Goal: Task Accomplishment & Management: Complete application form

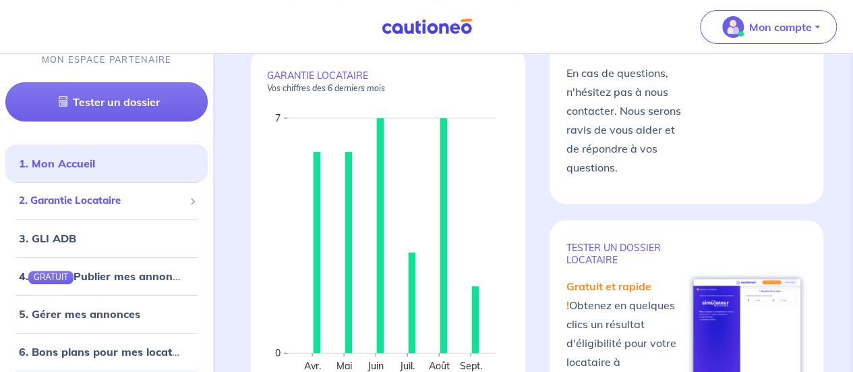
click at [83, 203] on span "2. Garantie Locataire" at bounding box center [101, 201] width 165 height 16
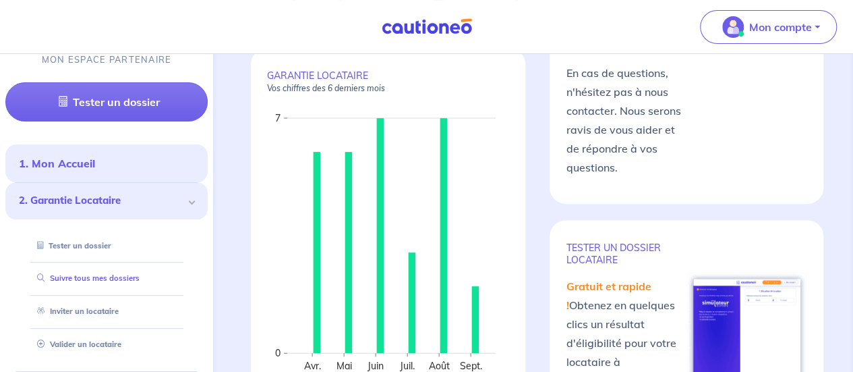
click at [73, 274] on link "Suivre tous mes dossiers" at bounding box center [86, 278] width 108 height 9
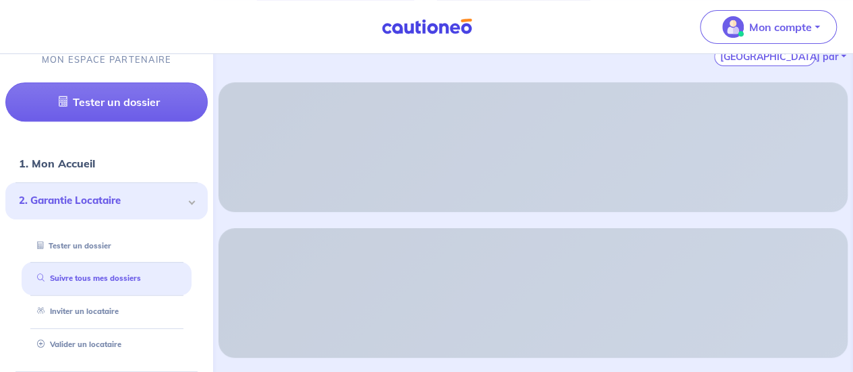
scroll to position [249, 0]
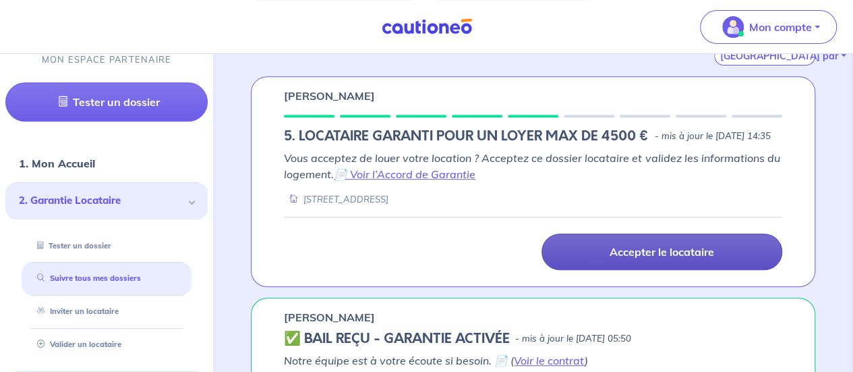
click at [611, 256] on link "Accepter le locataire" at bounding box center [661, 251] width 241 height 36
click at [632, 270] on link "Accepter le locataire" at bounding box center [661, 251] width 241 height 36
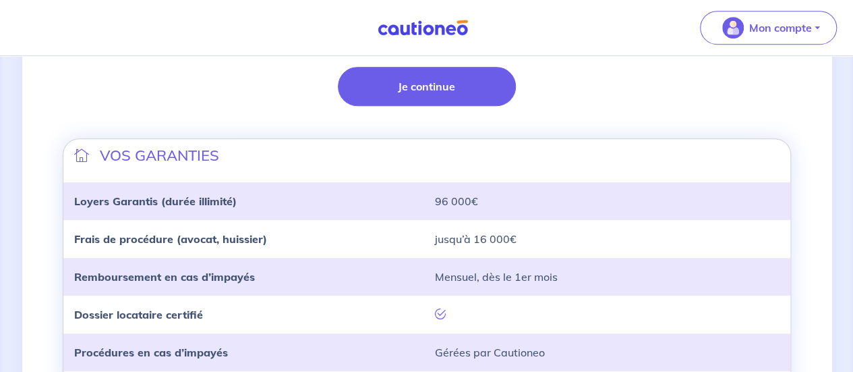
scroll to position [384, 0]
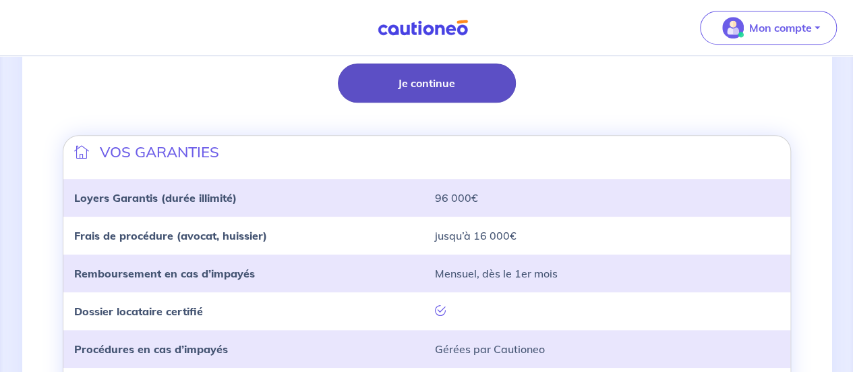
click at [430, 96] on button "Je continue" at bounding box center [427, 82] width 178 height 39
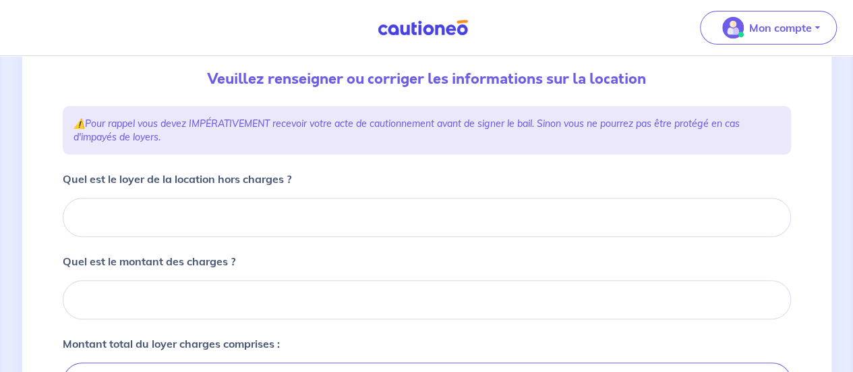
scroll to position [140, 0]
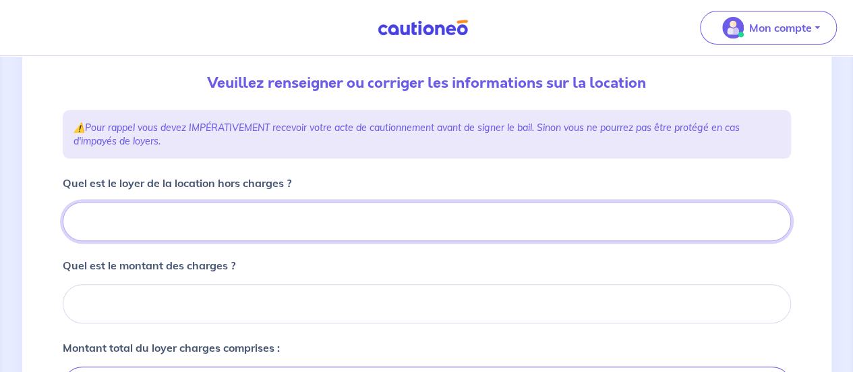
click at [423, 212] on input "Quel est le loyer de la location hors charges ?" at bounding box center [427, 221] width 728 height 39
type input "9"
type input "950"
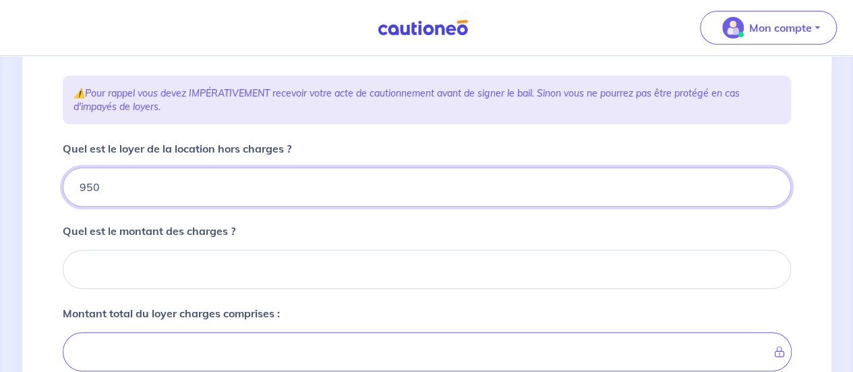
scroll to position [175, 0]
type input "950"
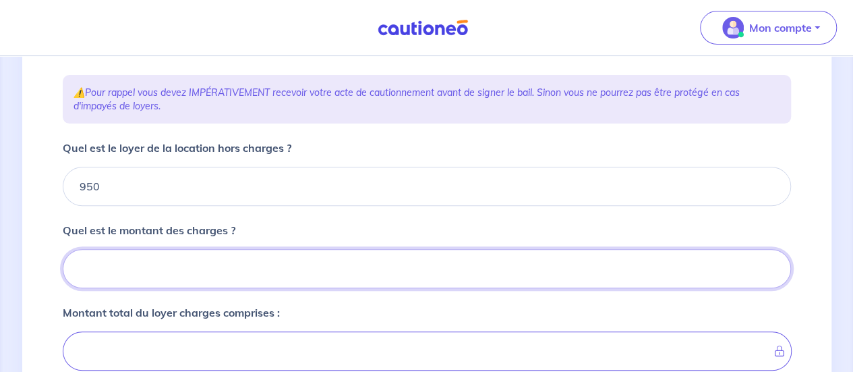
click at [197, 278] on input "Quel est le montant des charges ?" at bounding box center [427, 268] width 728 height 39
type input "40"
type input "990"
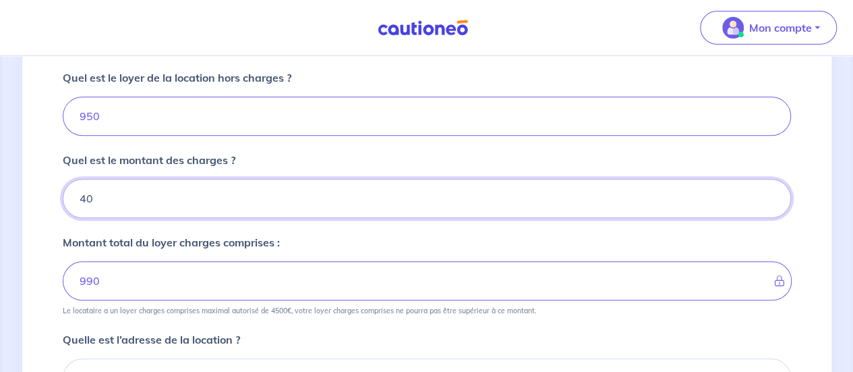
type input "40"
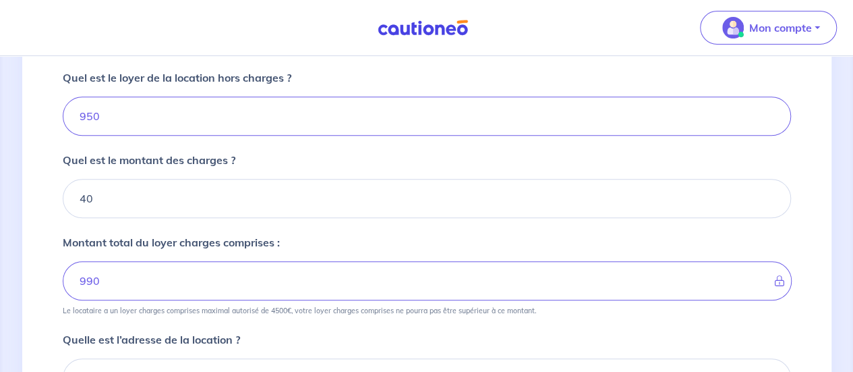
click at [295, 315] on form "Quel est le loyer de la location hors charges ? 950 Quel est le montant des cha…" at bounding box center [427, 341] width 728 height 545
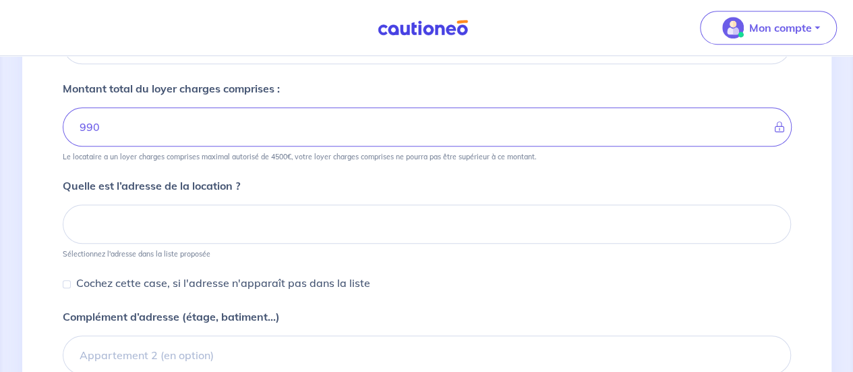
scroll to position [400, 0]
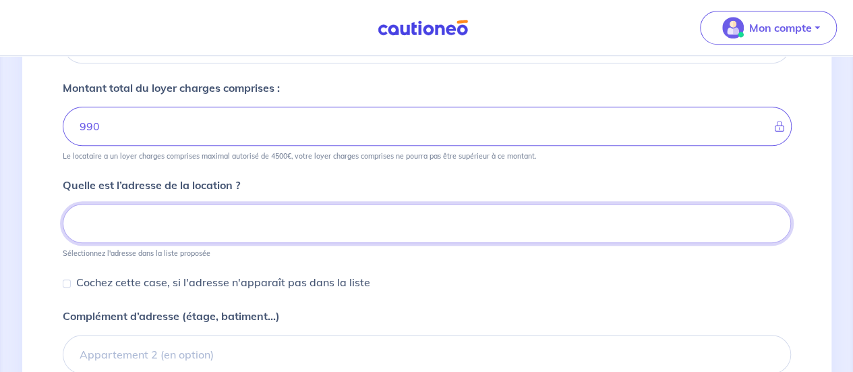
click at [228, 216] on input at bounding box center [427, 223] width 728 height 39
type input "5"
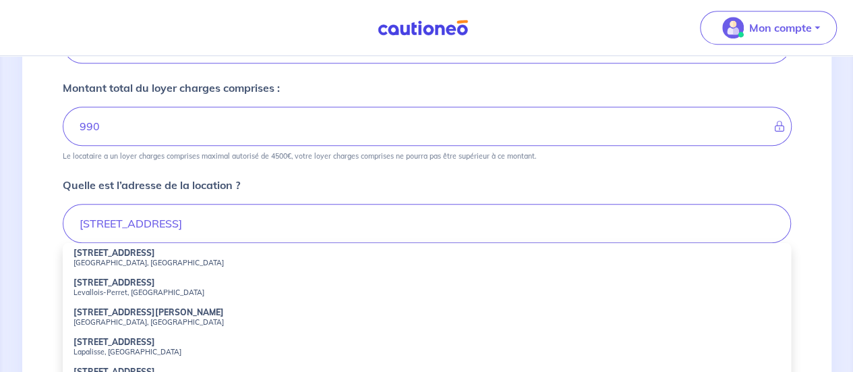
click at [121, 291] on small "Levallois-Perret, [GEOGRAPHIC_DATA]" at bounding box center [426, 291] width 707 height 9
type input "[STREET_ADDRESS]"
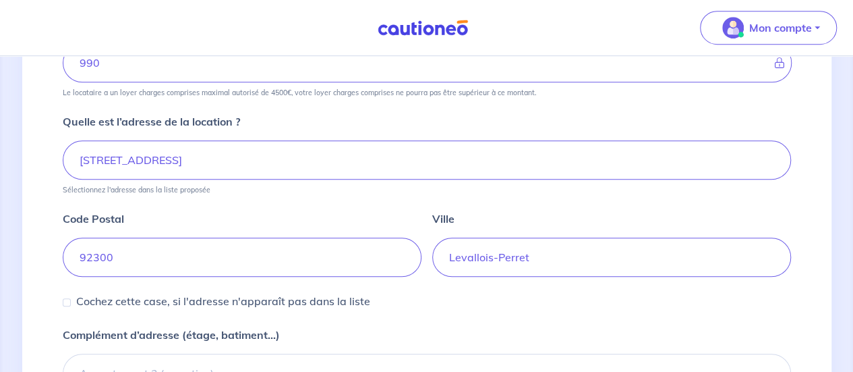
scroll to position [626, 0]
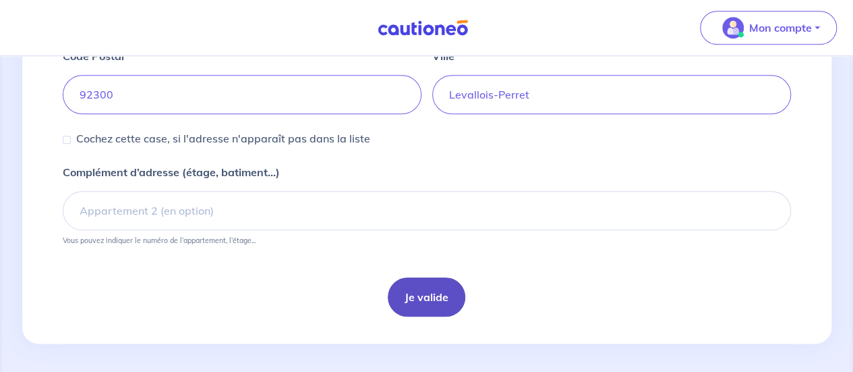
click at [408, 290] on button "Je valide" at bounding box center [427, 296] width 78 height 39
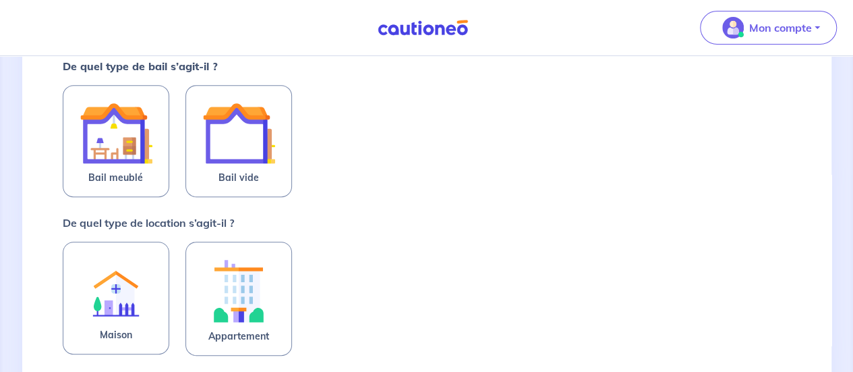
scroll to position [262, 0]
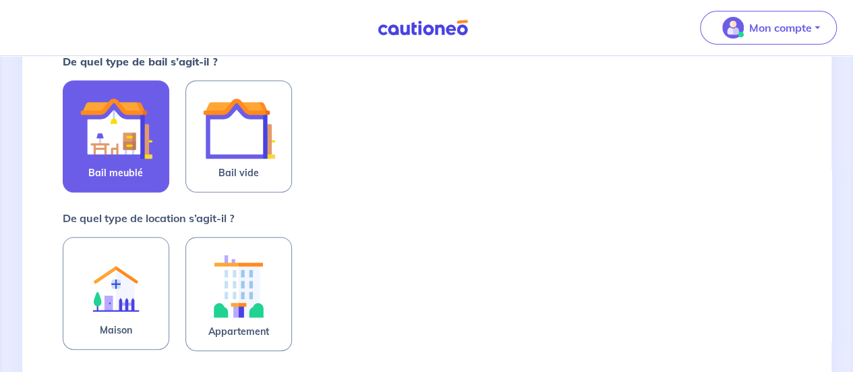
click at [119, 148] on img at bounding box center [116, 128] width 73 height 73
click at [0, 0] on input "Bail meublé" at bounding box center [0, 0] width 0 height 0
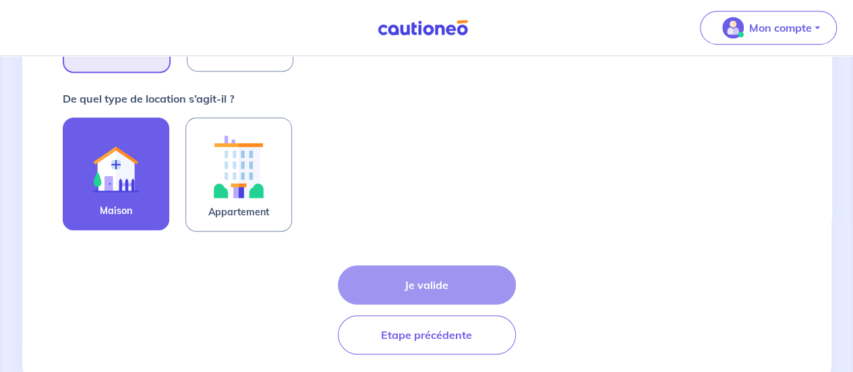
scroll to position [383, 0]
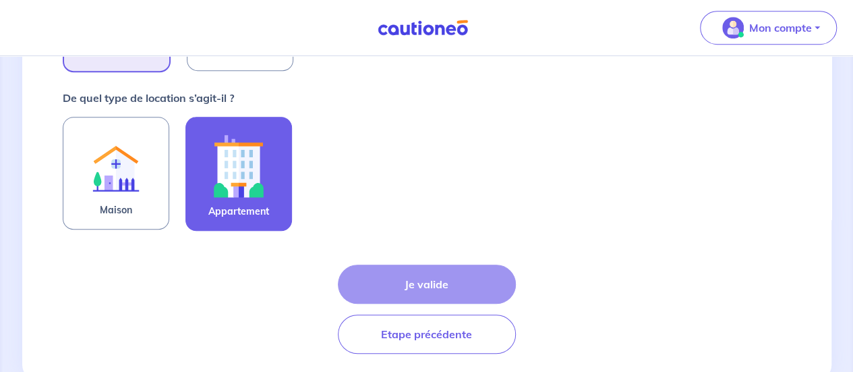
click at [236, 183] on img at bounding box center [238, 165] width 73 height 75
click at [0, 0] on input "Appartement" at bounding box center [0, 0] width 0 height 0
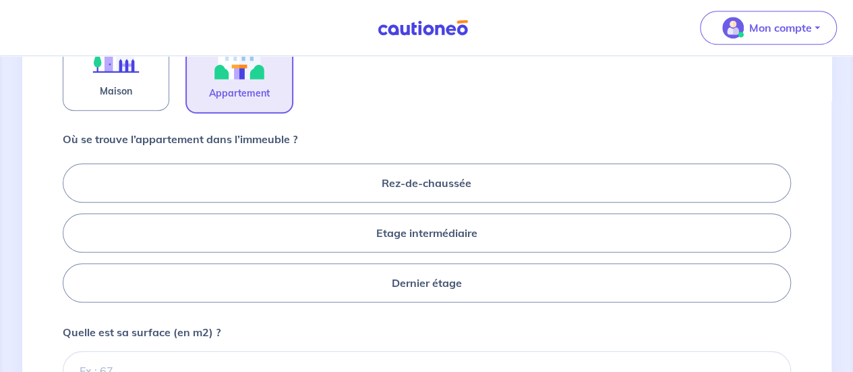
scroll to position [505, 0]
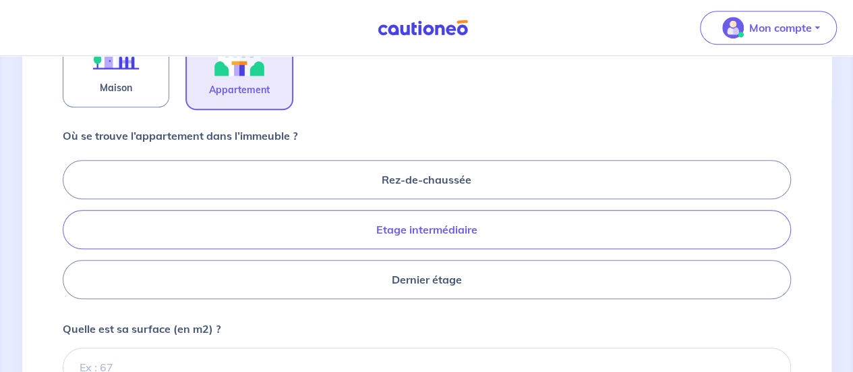
click at [381, 221] on label "Etage intermédiaire" at bounding box center [427, 229] width 728 height 39
click at [71, 225] on input "Etage intermédiaire" at bounding box center [67, 229] width 9 height 9
radio input "true"
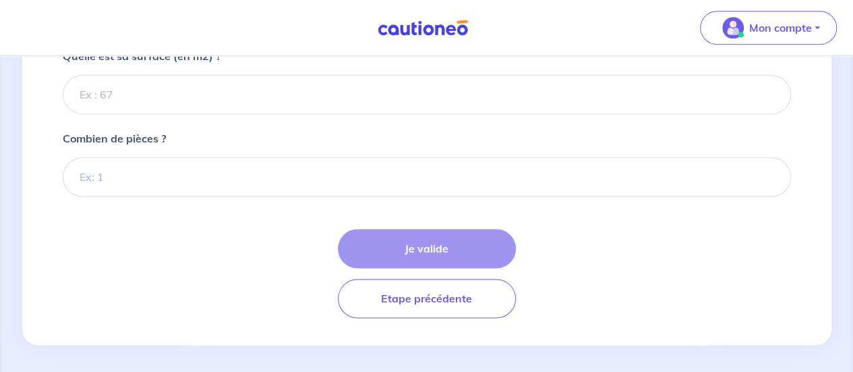
scroll to position [755, 0]
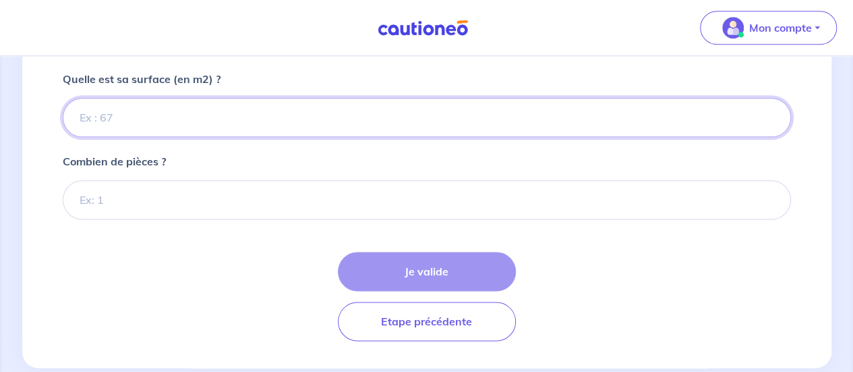
click at [224, 111] on input "Quelle est sa surface (en m2) ?" at bounding box center [427, 117] width 728 height 39
click at [410, 113] on input "25" at bounding box center [427, 117] width 728 height 39
type input "26"
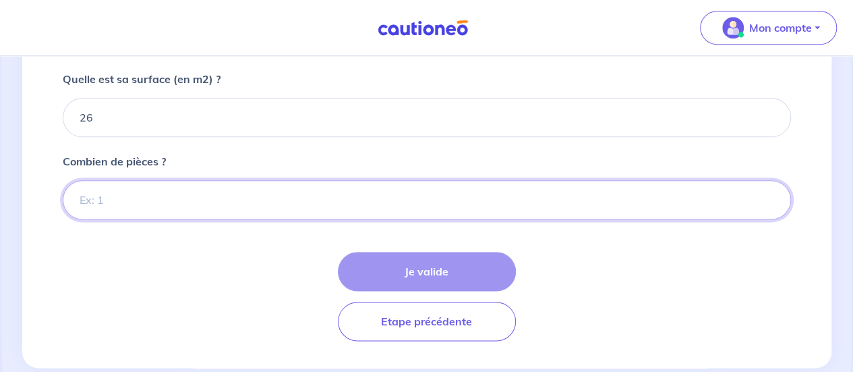
click at [286, 185] on input "Combien de pièces ?" at bounding box center [427, 199] width 728 height 39
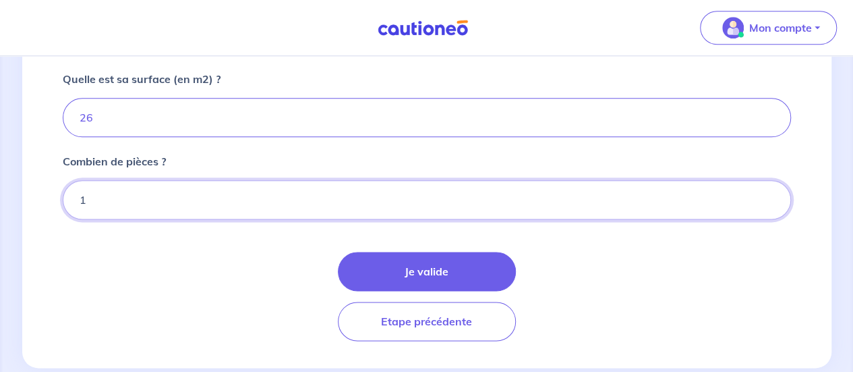
click at [770, 199] on input "1" at bounding box center [427, 199] width 728 height 39
click at [766, 202] on input "1" at bounding box center [427, 199] width 728 height 39
click at [769, 196] on input "1" at bounding box center [427, 199] width 728 height 39
click at [769, 191] on input "2" at bounding box center [427, 199] width 728 height 39
click at [769, 194] on input "3" at bounding box center [427, 199] width 728 height 39
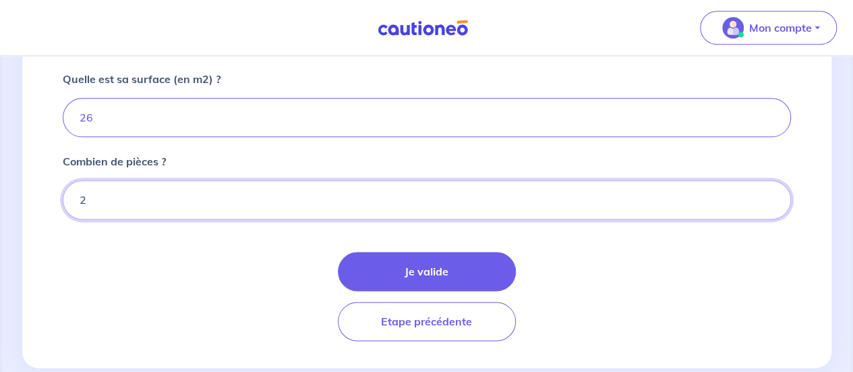
click at [768, 201] on input "2" at bounding box center [427, 199] width 728 height 39
type input "1"
click at [768, 201] on input "1" at bounding box center [427, 199] width 728 height 39
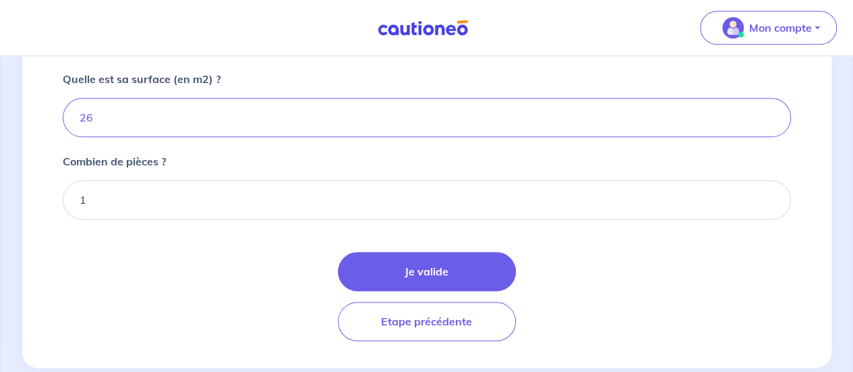
click at [686, 252] on div "Je valide Etape précédente" at bounding box center [427, 296] width 728 height 89
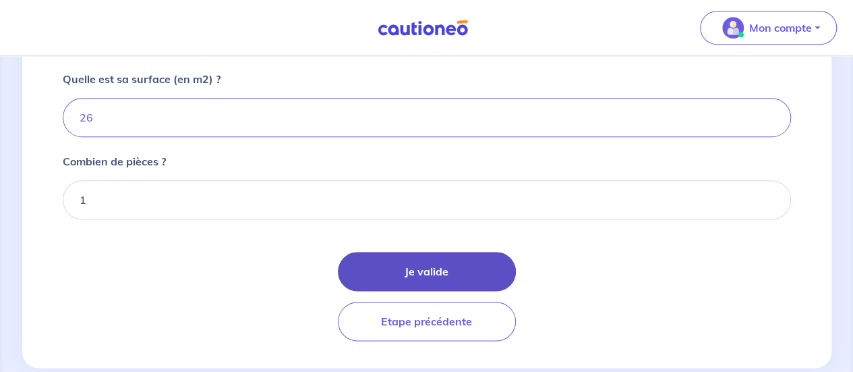
click at [437, 273] on button "Je valide" at bounding box center [427, 271] width 178 height 39
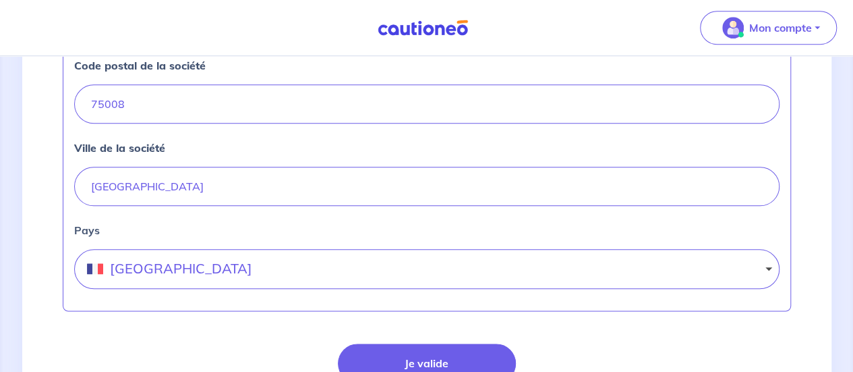
scroll to position [767, 0]
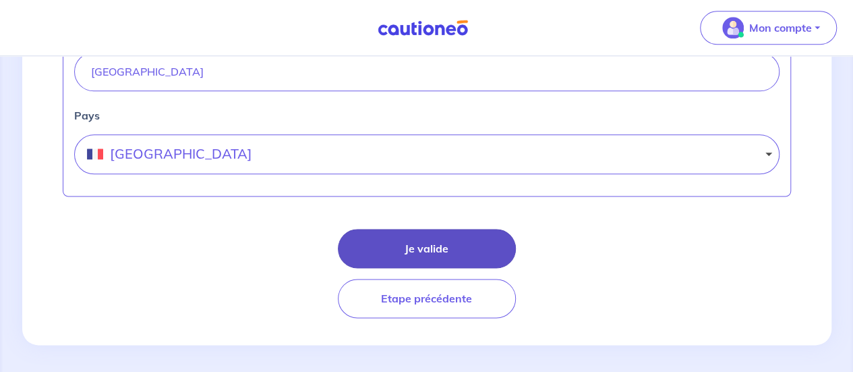
click at [405, 243] on button "Je valide" at bounding box center [427, 248] width 178 height 39
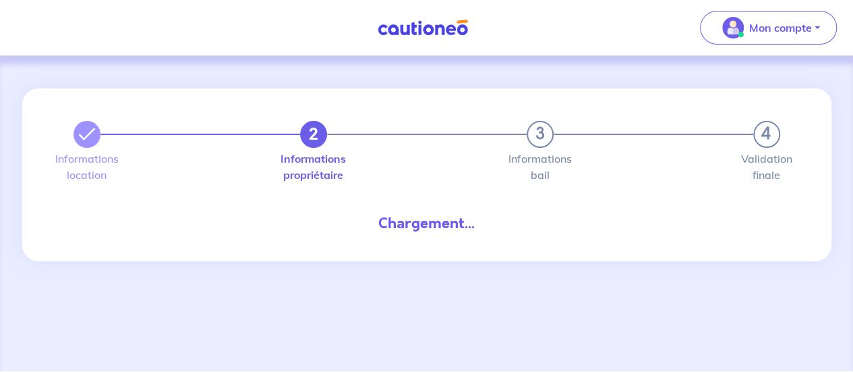
select select "FR"
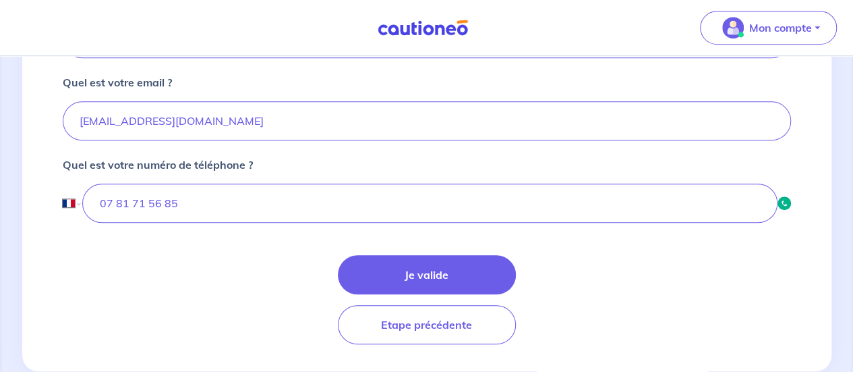
scroll to position [476, 0]
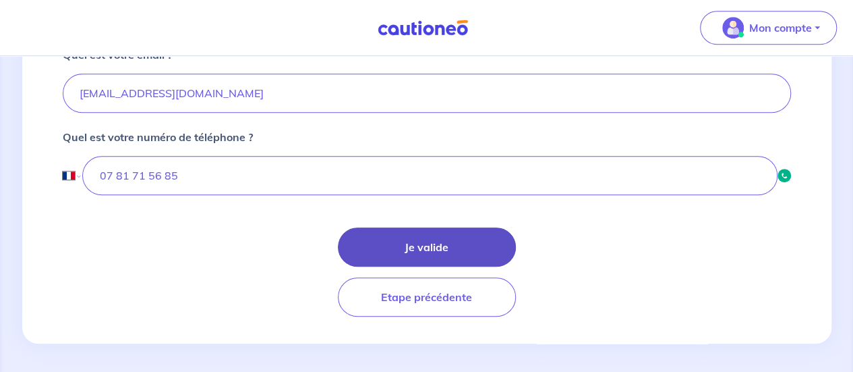
click at [401, 229] on button "Je valide" at bounding box center [427, 246] width 178 height 39
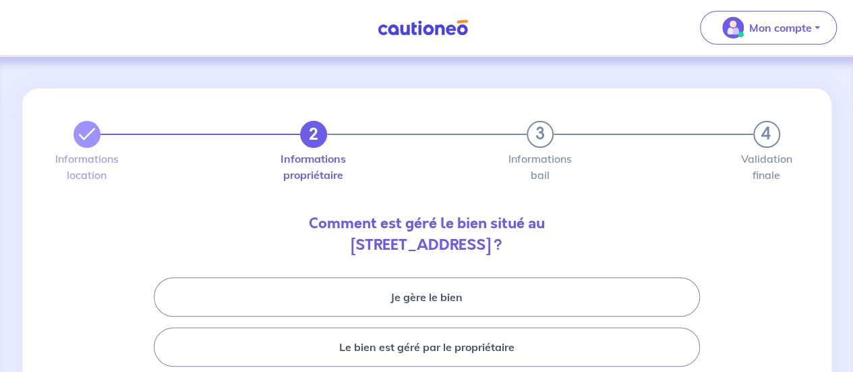
scroll to position [110, 0]
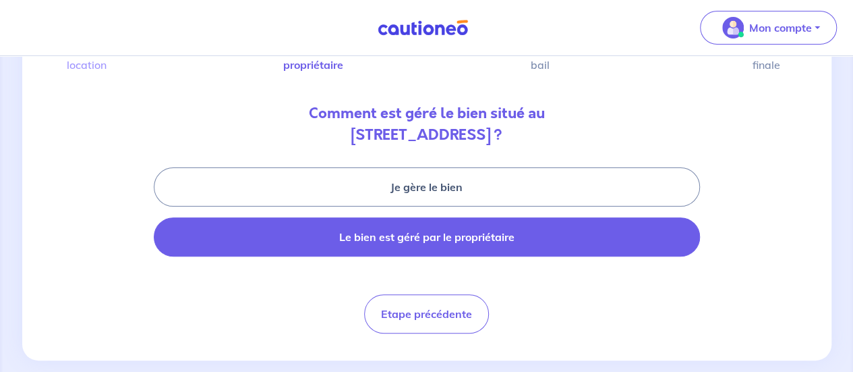
click at [411, 247] on button "Le bien est géré par le propriétaire" at bounding box center [427, 236] width 546 height 39
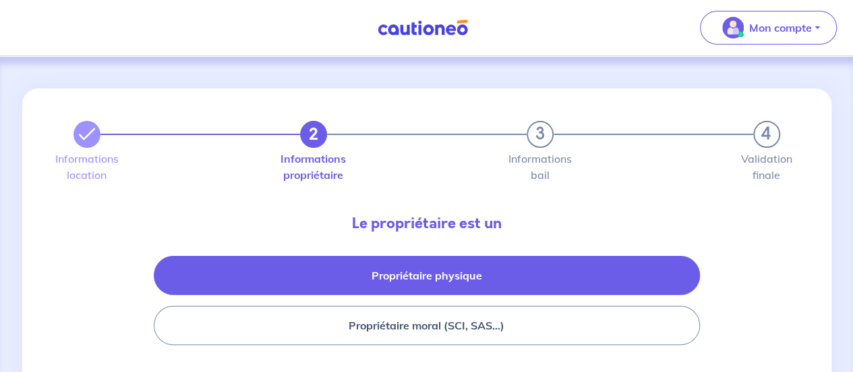
click at [415, 276] on button "Propriétaire physique" at bounding box center [427, 275] width 546 height 39
select select "FR"
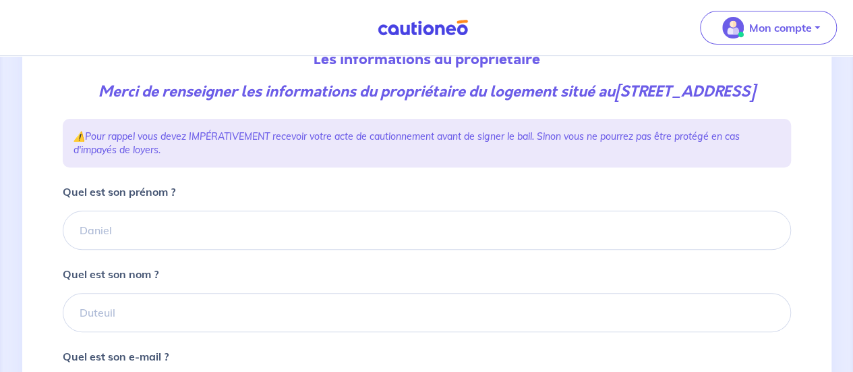
scroll to position [209, 0]
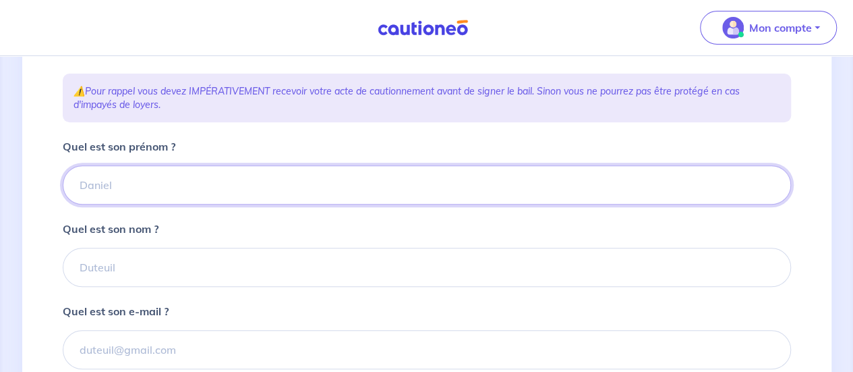
click at [344, 202] on input "Quel est son prénom ?" at bounding box center [427, 184] width 728 height 39
type input "[PERSON_NAME]"
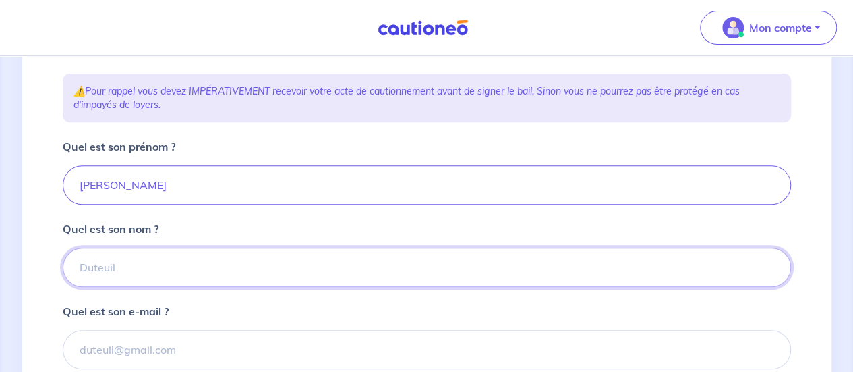
click at [132, 287] on input "Quel est son nom ?" at bounding box center [427, 266] width 728 height 39
type input "Zakia"
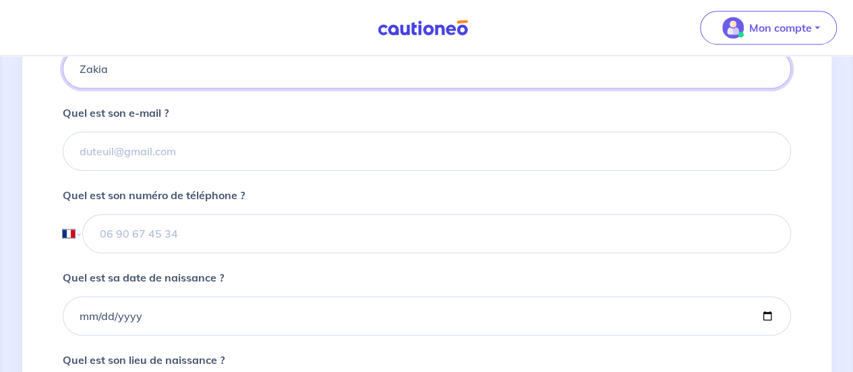
scroll to position [448, 0]
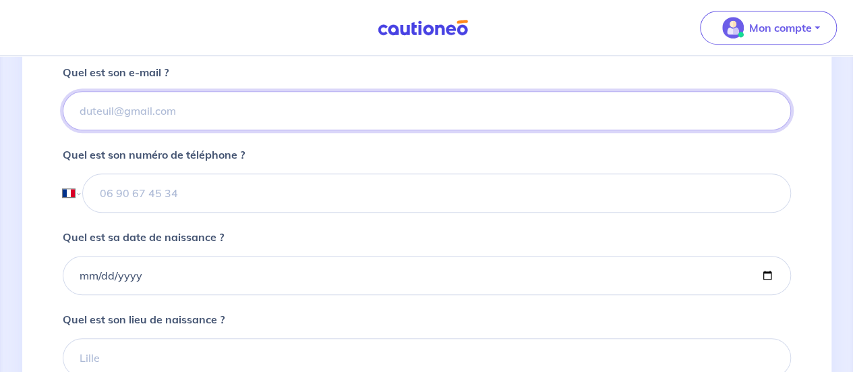
click at [252, 121] on input "Quel est son e-mail ?" at bounding box center [427, 110] width 728 height 39
type input "[EMAIL_ADDRESS][DOMAIN_NAME]"
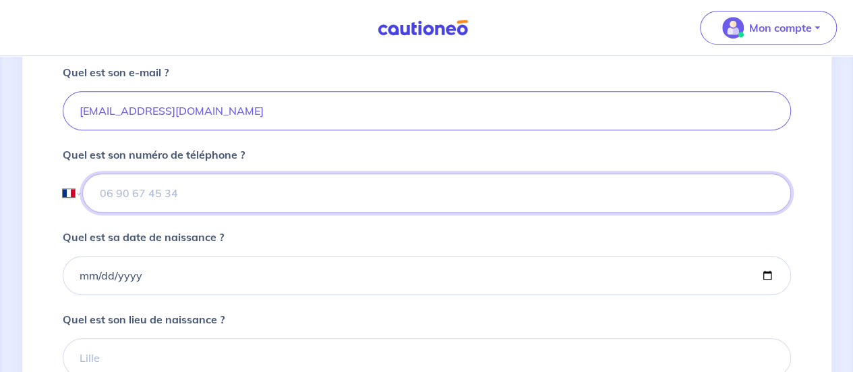
click at [177, 212] on input "tel" at bounding box center [436, 192] width 708 height 39
type input "0"
paste input "06 12 25 36 85"
type input "06 12 25 36 85"
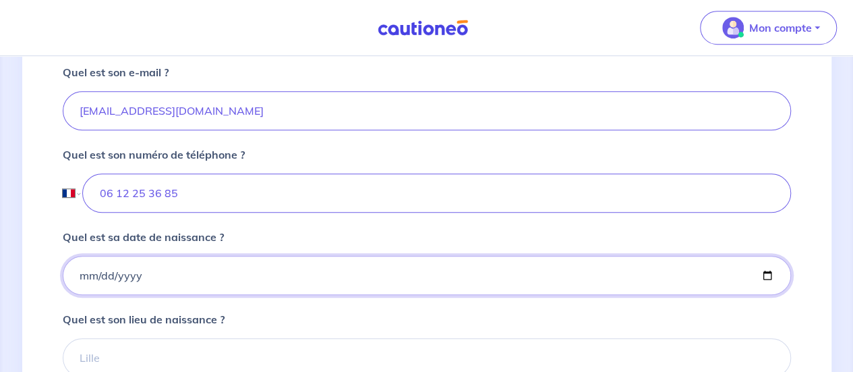
click at [272, 295] on input "Quel est sa date de naissance ?" at bounding box center [427, 275] width 728 height 39
type input "[DATE]"
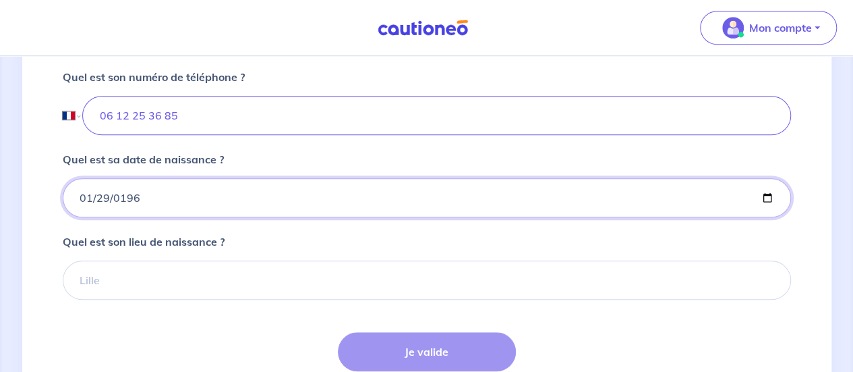
scroll to position [527, 0]
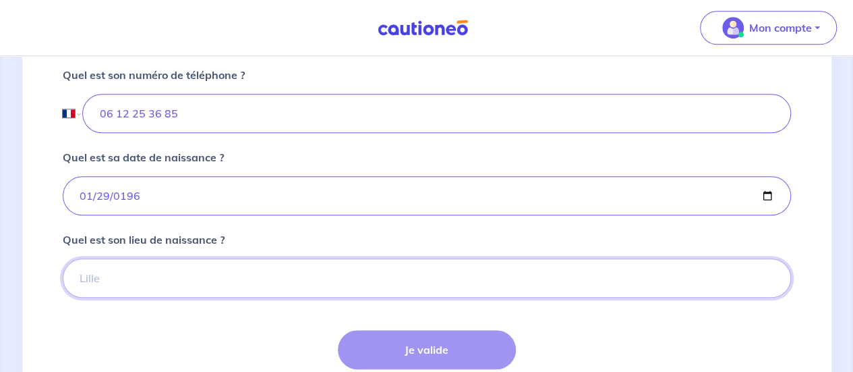
click at [212, 291] on input "Quel est son lieu de naissance ?" at bounding box center [427, 277] width 728 height 39
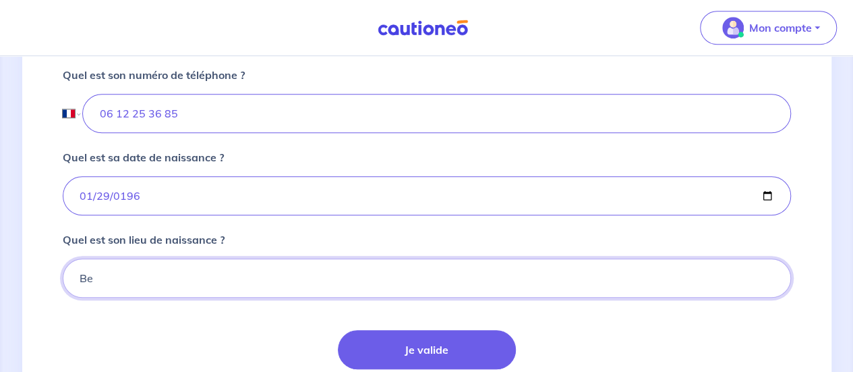
type input "Beyrouth"
click at [119, 323] on form "Quel est son prénom ? [PERSON_NAME] est son nom ? [PERSON_NAME] est son e-mail …" at bounding box center [427, 119] width 728 height 599
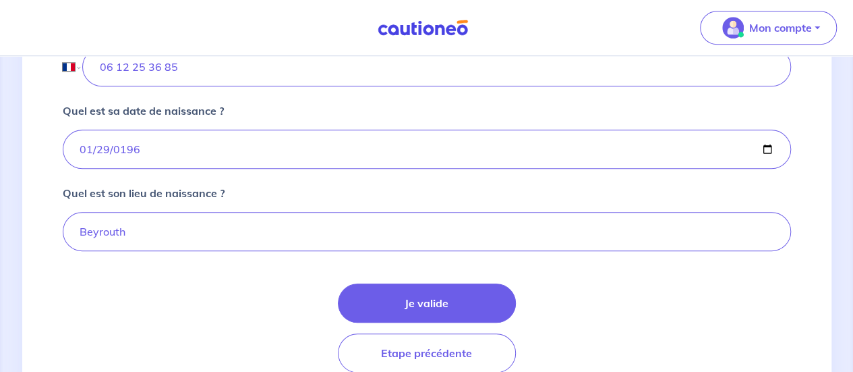
scroll to position [574, 0]
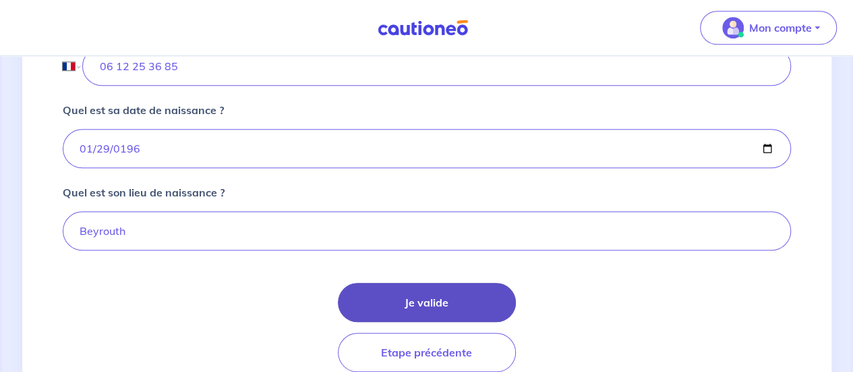
click at [386, 307] on button "Je valide" at bounding box center [427, 302] width 178 height 39
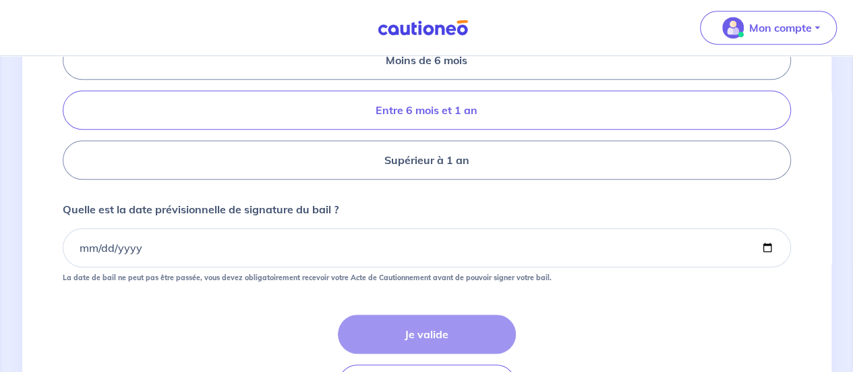
click at [448, 129] on label "Entre 6 mois et 1 an" at bounding box center [427, 109] width 728 height 39
click at [71, 115] on input "Entre 6 mois et 1 an" at bounding box center [67, 110] width 9 height 9
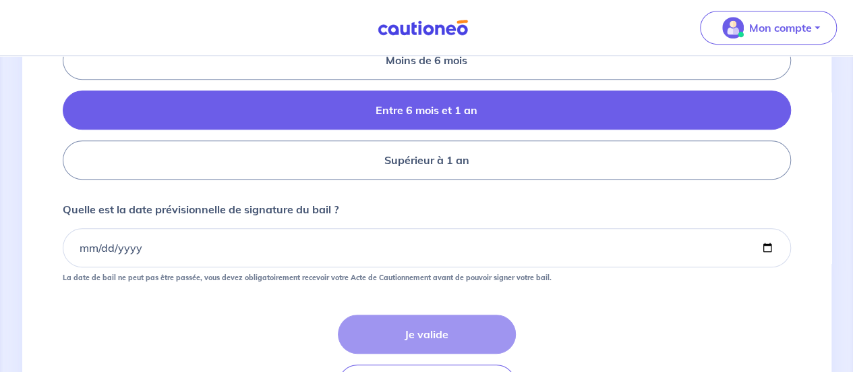
radio input "true"
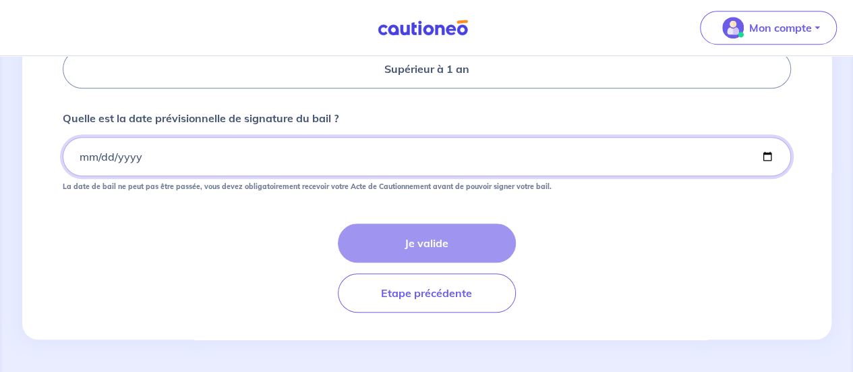
click at [365, 159] on input "Quelle est la date prévisionnelle de signature du bail ?" at bounding box center [427, 156] width 728 height 39
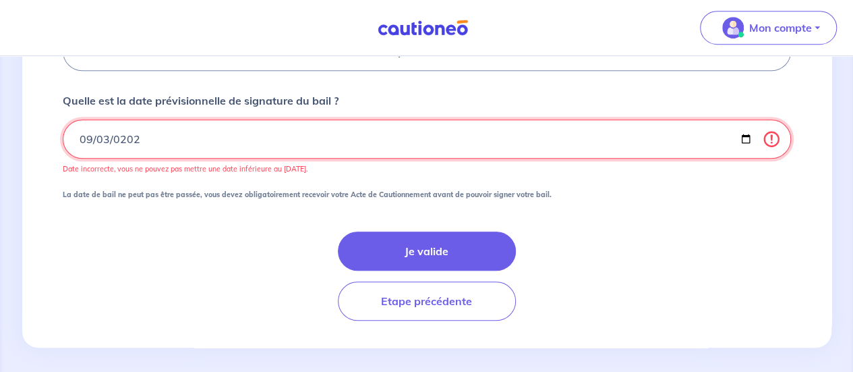
type input "[DATE]"
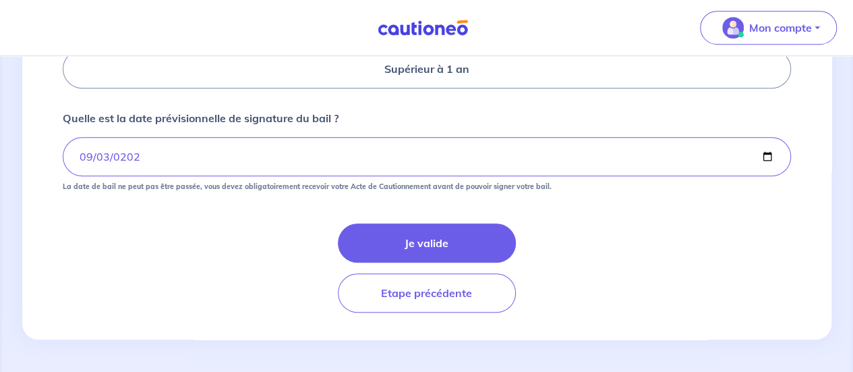
click at [196, 256] on div "Je valide Etape précédente" at bounding box center [427, 267] width 728 height 89
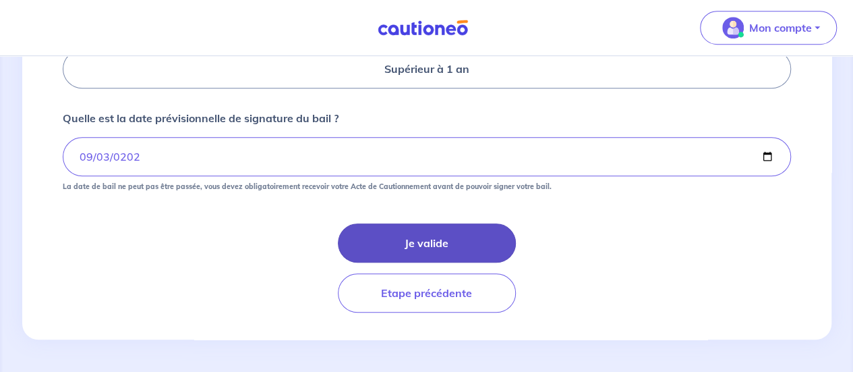
click at [371, 235] on button "Je valide" at bounding box center [427, 242] width 178 height 39
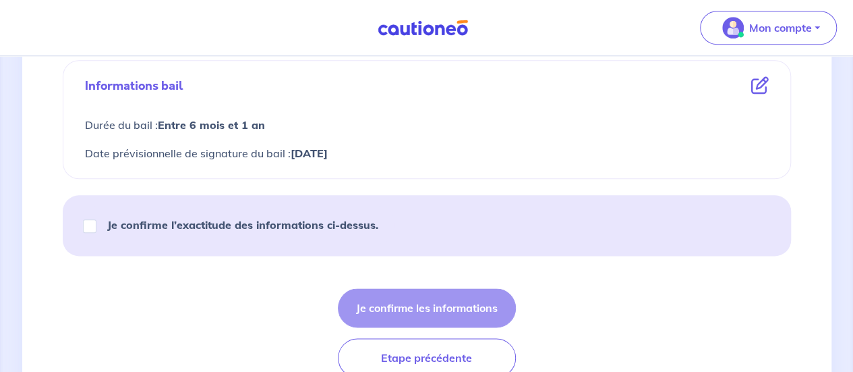
scroll to position [784, 0]
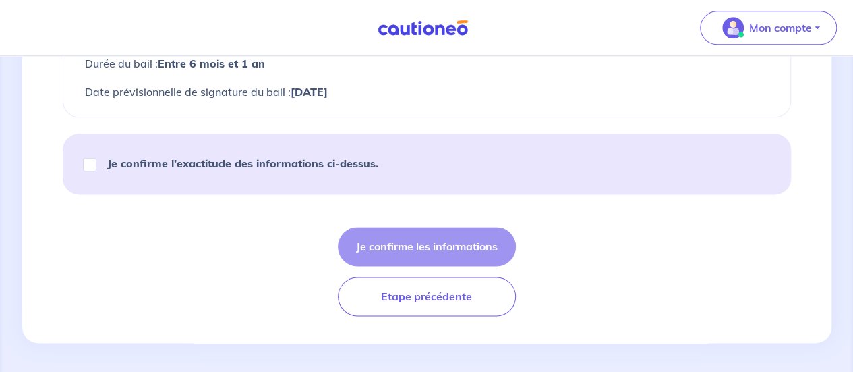
click at [76, 164] on div "Je confirme l’exactitude des informations ci-dessus." at bounding box center [427, 164] width 728 height 61
click at [90, 164] on input "Je confirme l’exactitude des informations ci-dessus." at bounding box center [89, 164] width 13 height 13
checkbox input "true"
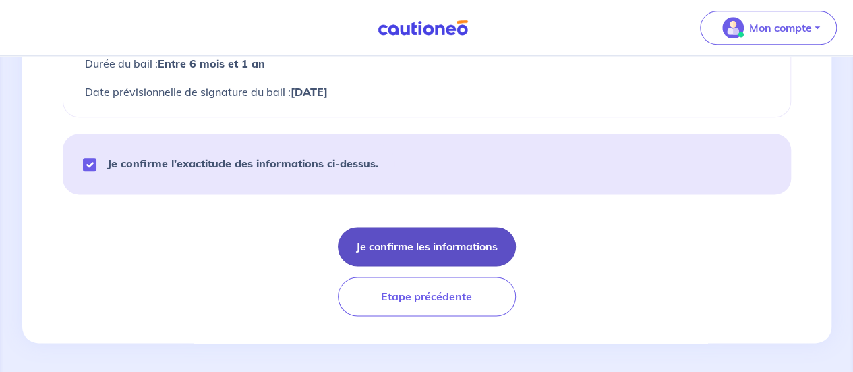
click at [409, 234] on button "Je confirme les informations" at bounding box center [427, 246] width 178 height 39
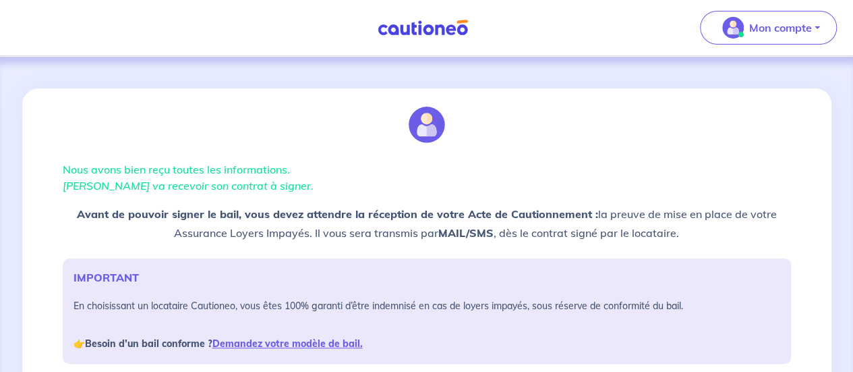
scroll to position [328, 0]
